Goal: Find specific page/section: Find specific page/section

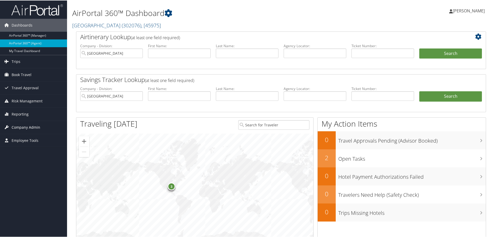
click at [34, 126] on span "Company Admin" at bounding box center [26, 126] width 29 height 13
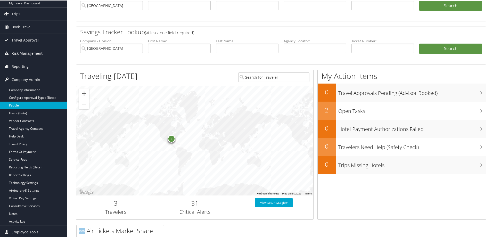
scroll to position [52, 0]
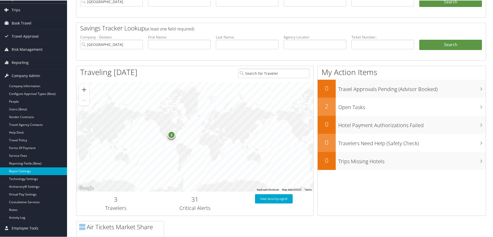
click at [23, 169] on link "Report Settings" at bounding box center [33, 171] width 67 height 8
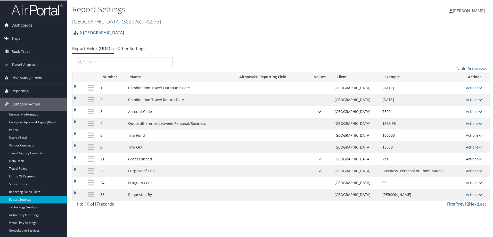
scroll to position [26, 0]
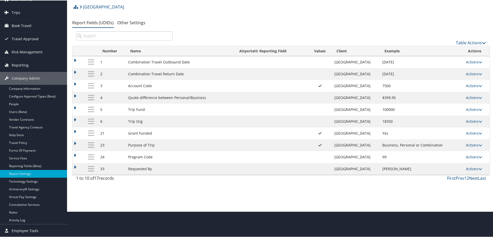
click at [471, 178] on link "Next" at bounding box center [473, 178] width 9 height 6
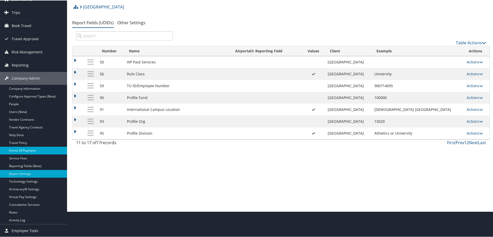
drag, startPoint x: 17, startPoint y: 157, endPoint x: 26, endPoint y: 153, distance: 10.3
click at [17, 157] on link "Service Fees" at bounding box center [33, 158] width 67 height 8
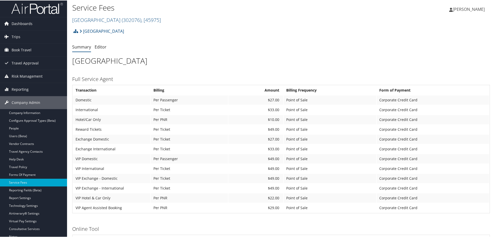
scroll to position [0, 0]
